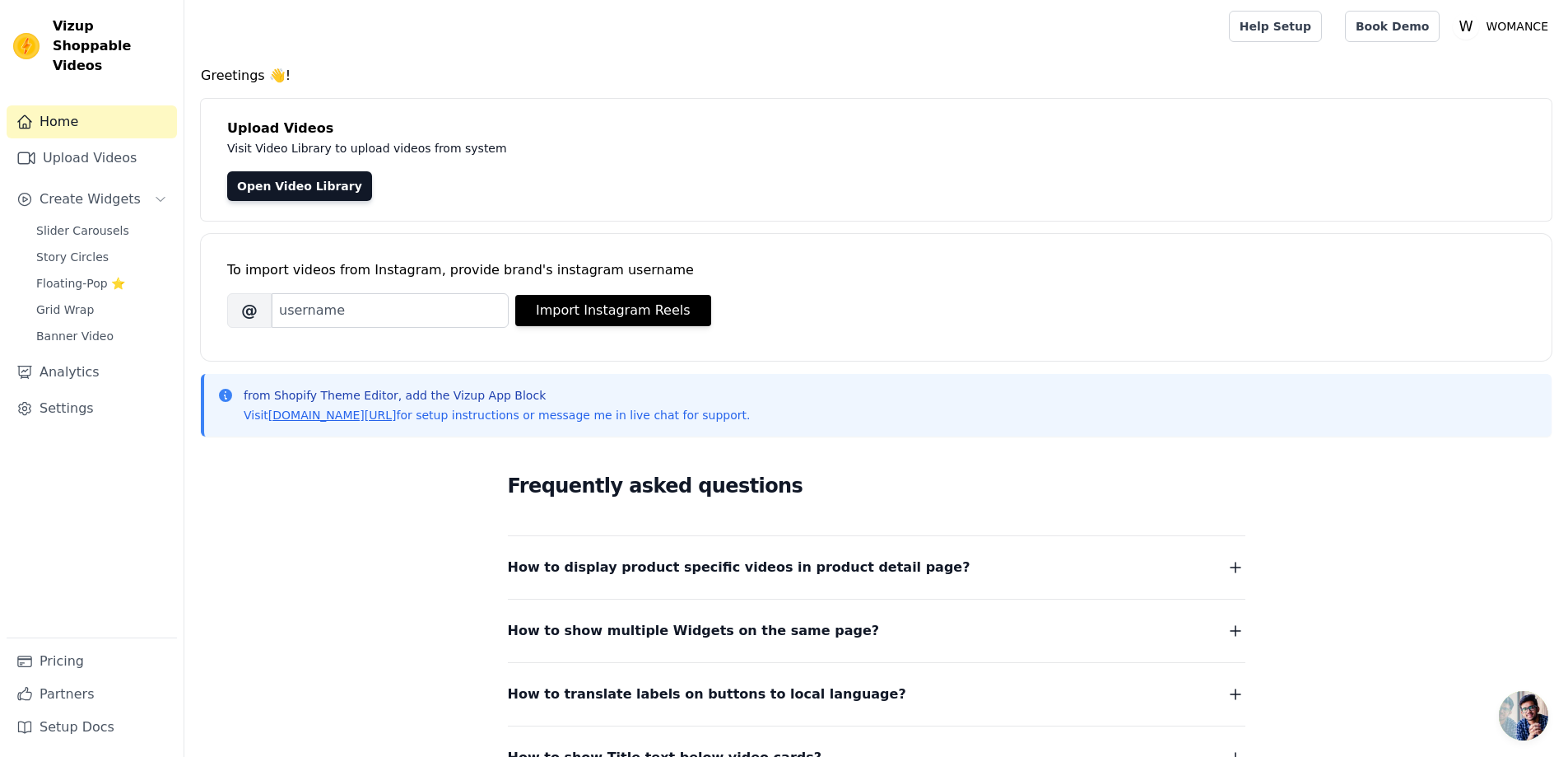
scroll to position [82, 0]
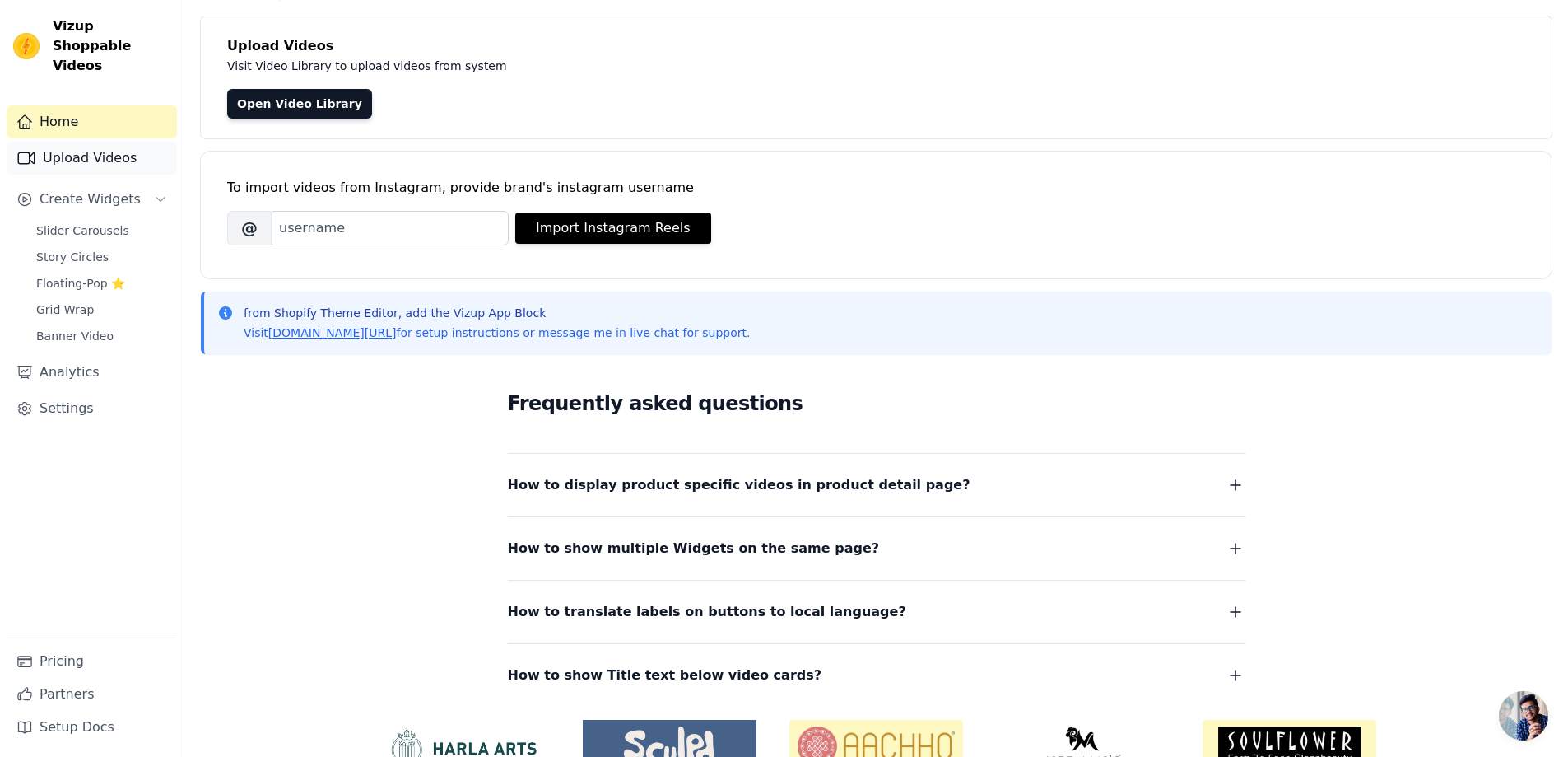
click at [77, 142] on link "Upload Videos" at bounding box center [92, 158] width 170 height 33
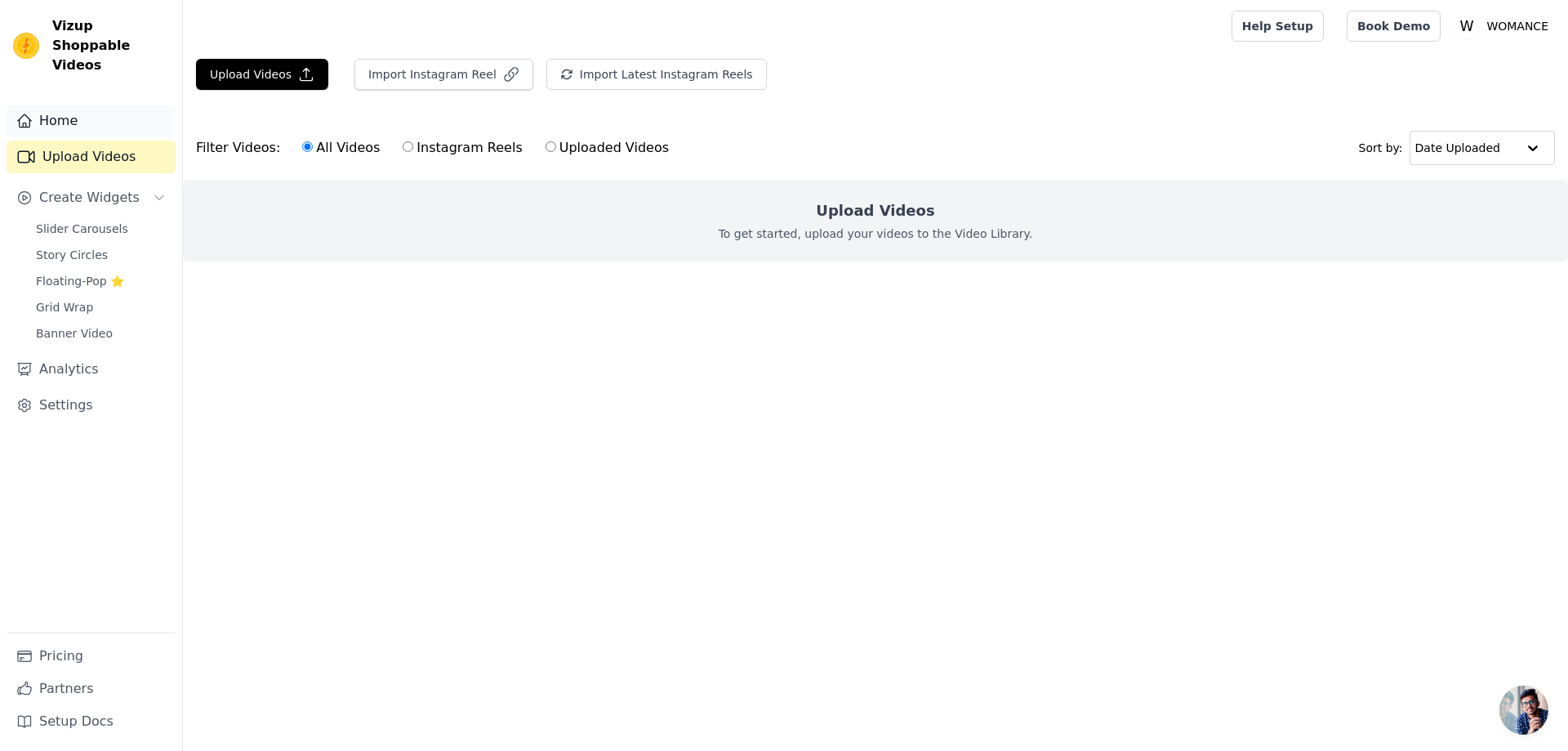
click at [67, 107] on link "Home" at bounding box center [91, 121] width 169 height 32
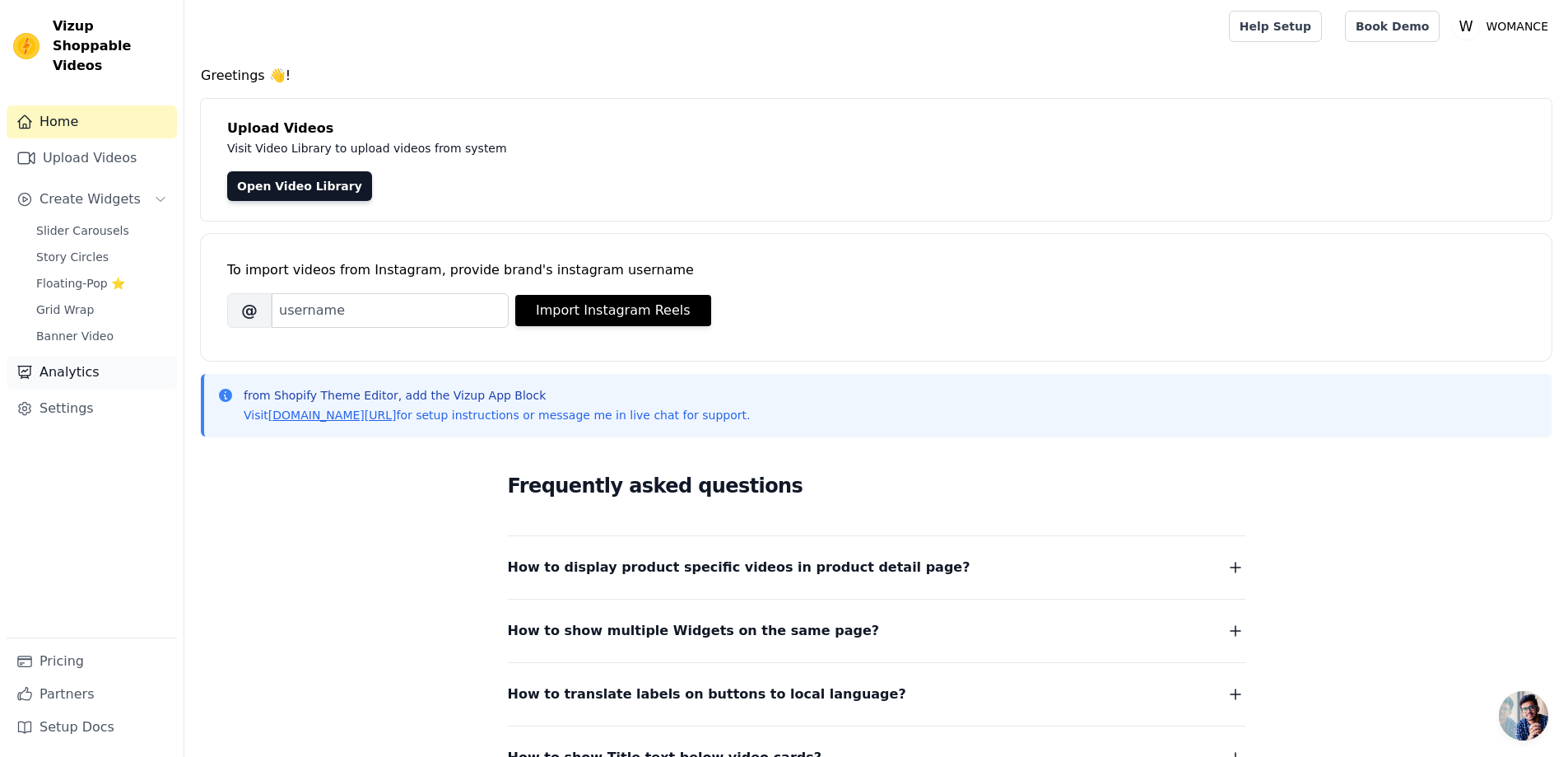
click at [102, 356] on link "Analytics" at bounding box center [92, 372] width 170 height 33
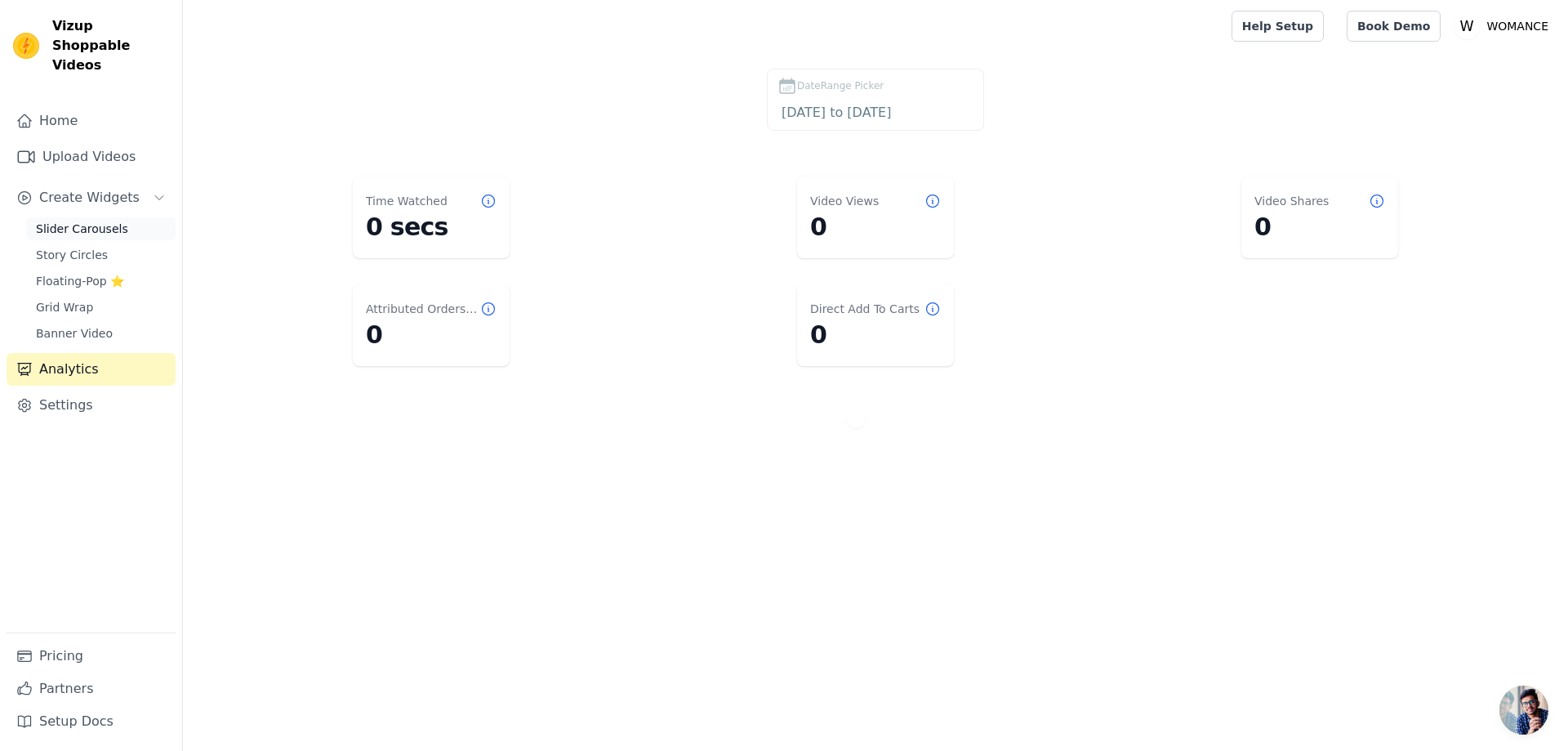
click at [51, 221] on span "Slider Carousels" at bounding box center [82, 228] width 92 height 16
